Goal: Task Accomplishment & Management: Complete application form

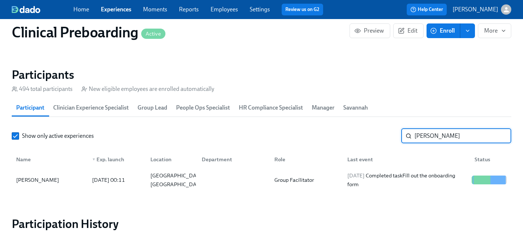
scroll to position [0, 9234]
drag, startPoint x: 454, startPoint y: 132, endPoint x: 380, endPoint y: 133, distance: 74.5
click at [380, 133] on div "Show only active experiences [PERSON_NAME] ​" at bounding box center [262, 136] width 500 height 15
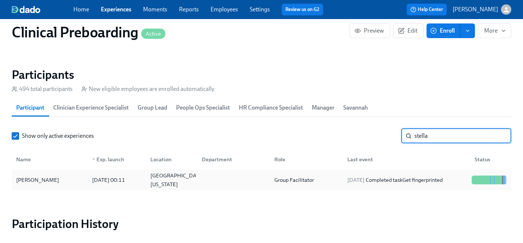
type input "stella"
click at [32, 177] on div "[PERSON_NAME]" at bounding box center [37, 180] width 49 height 9
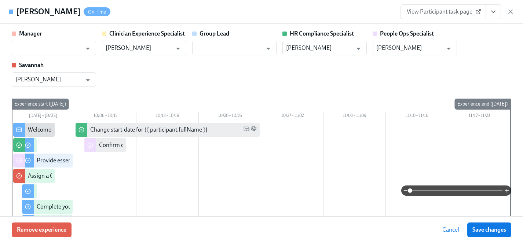
click at [442, 12] on span "View Participant task page" at bounding box center [443, 11] width 73 height 7
click at [83, 48] on icon "Open" at bounding box center [88, 49] width 10 height 10
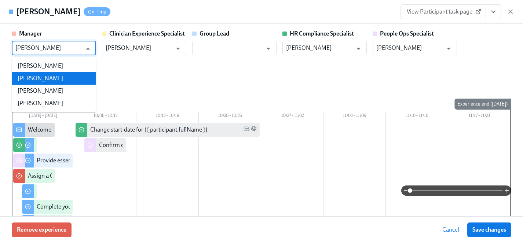
click at [37, 79] on li "[PERSON_NAME]" at bounding box center [54, 78] width 84 height 12
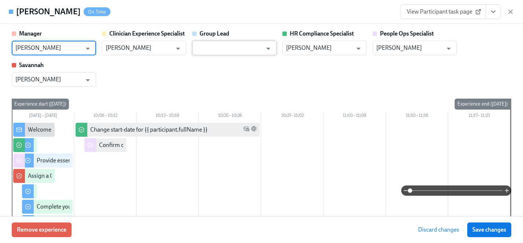
type input "[PERSON_NAME]"
click at [237, 47] on input "text" at bounding box center [229, 48] width 66 height 15
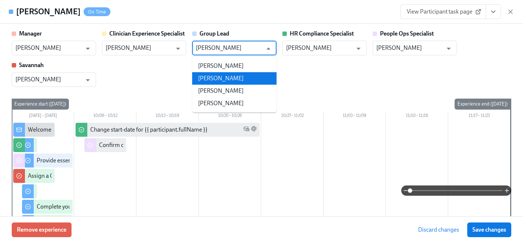
click at [241, 78] on li "[PERSON_NAME]" at bounding box center [234, 78] width 84 height 12
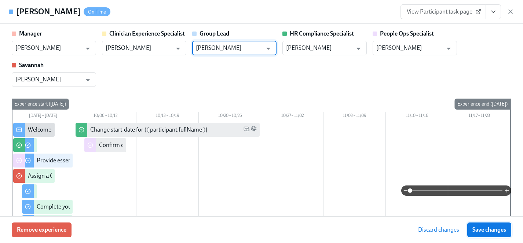
type input "[PERSON_NAME]"
click at [487, 231] on span "Save changes" at bounding box center [490, 229] width 34 height 7
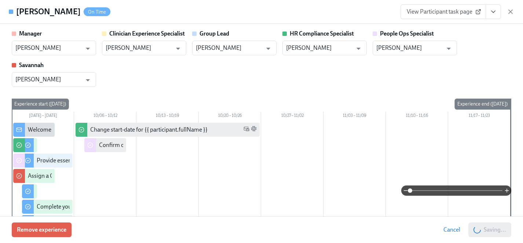
type input "[PERSON_NAME]"
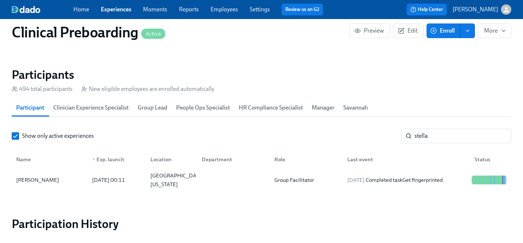
click at [229, 9] on link "Employees" at bounding box center [225, 9] width 28 height 7
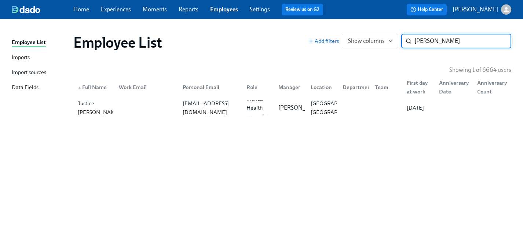
type input "[PERSON_NAME]"
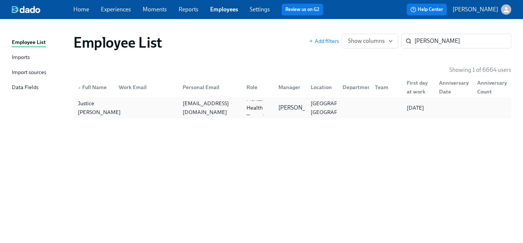
click at [84, 111] on div "Justice [PERSON_NAME]" at bounding box center [99, 108] width 49 height 18
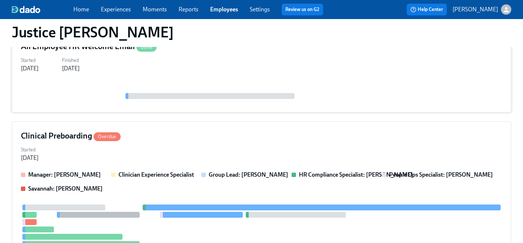
scroll to position [123, 0]
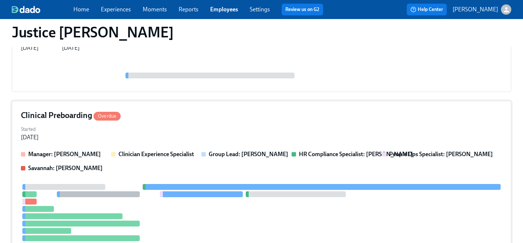
click at [158, 125] on div "Started [DATE]" at bounding box center [261, 133] width 481 height 18
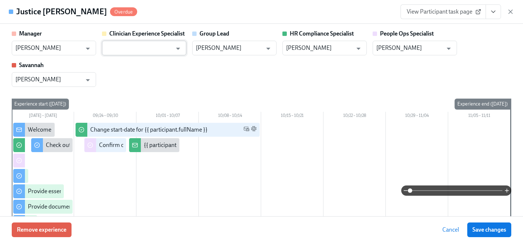
click at [146, 51] on input "text" at bounding box center [139, 48] width 66 height 15
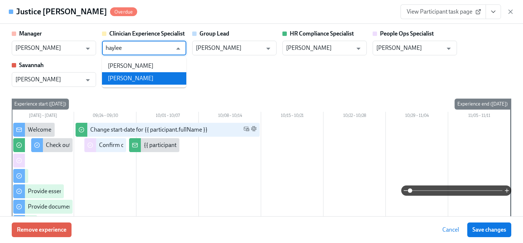
click at [141, 77] on li "[PERSON_NAME]" at bounding box center [144, 78] width 84 height 12
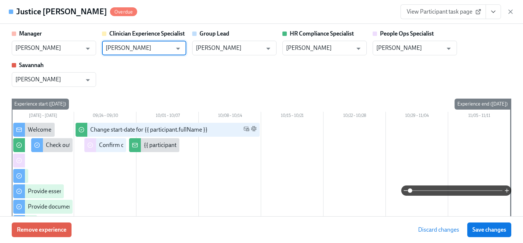
type input "[PERSON_NAME]"
click at [482, 230] on span "Save changes" at bounding box center [490, 229] width 34 height 7
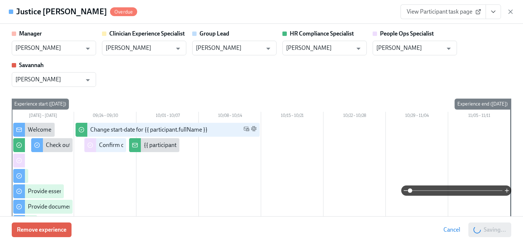
click at [455, 13] on span "View Participant task page" at bounding box center [443, 11] width 73 height 7
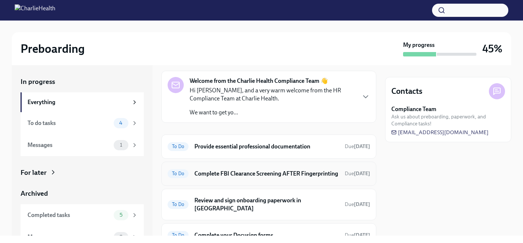
scroll to position [22, 0]
click at [261, 178] on h6 "Complete FBI Clearance Screening AFTER Fingerprinting" at bounding box center [266, 174] width 145 height 8
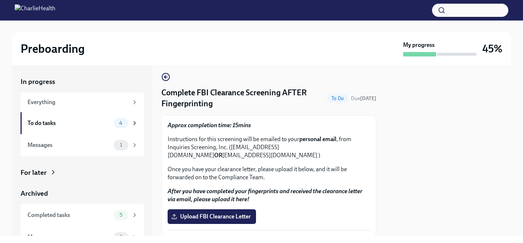
scroll to position [5, 0]
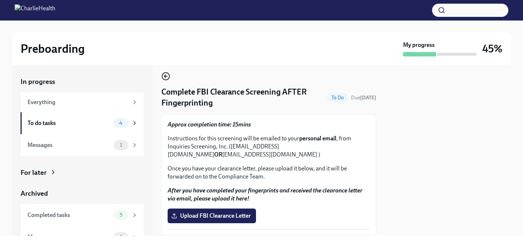
click at [167, 77] on icon "button" at bounding box center [165, 76] width 9 height 9
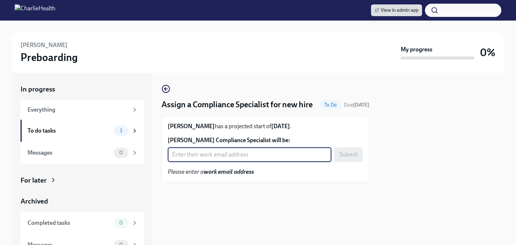
click at [234, 162] on input "Lantisha Scott's Compliance Specialist will be:" at bounding box center [250, 154] width 164 height 15
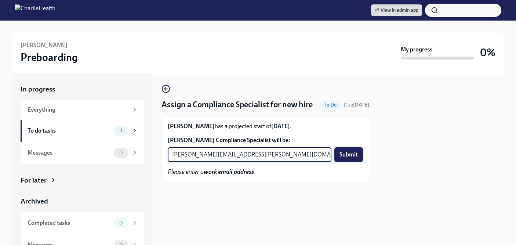
type input "michelle.winograd@charliehealth.com"
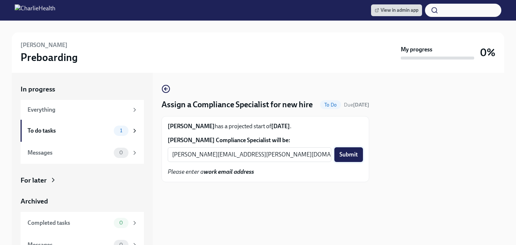
click at [345, 158] on span "Submit" at bounding box center [348, 154] width 18 height 7
